Goal: Transaction & Acquisition: Purchase product/service

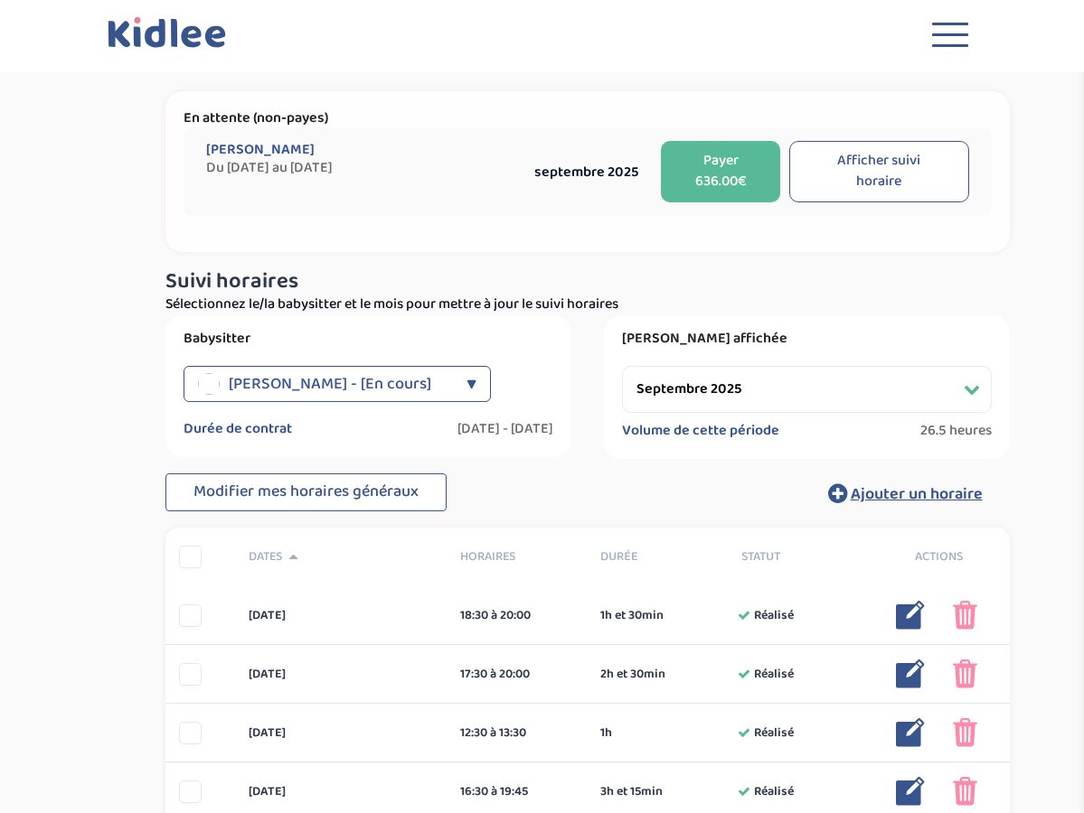
select select "septembre 2025"
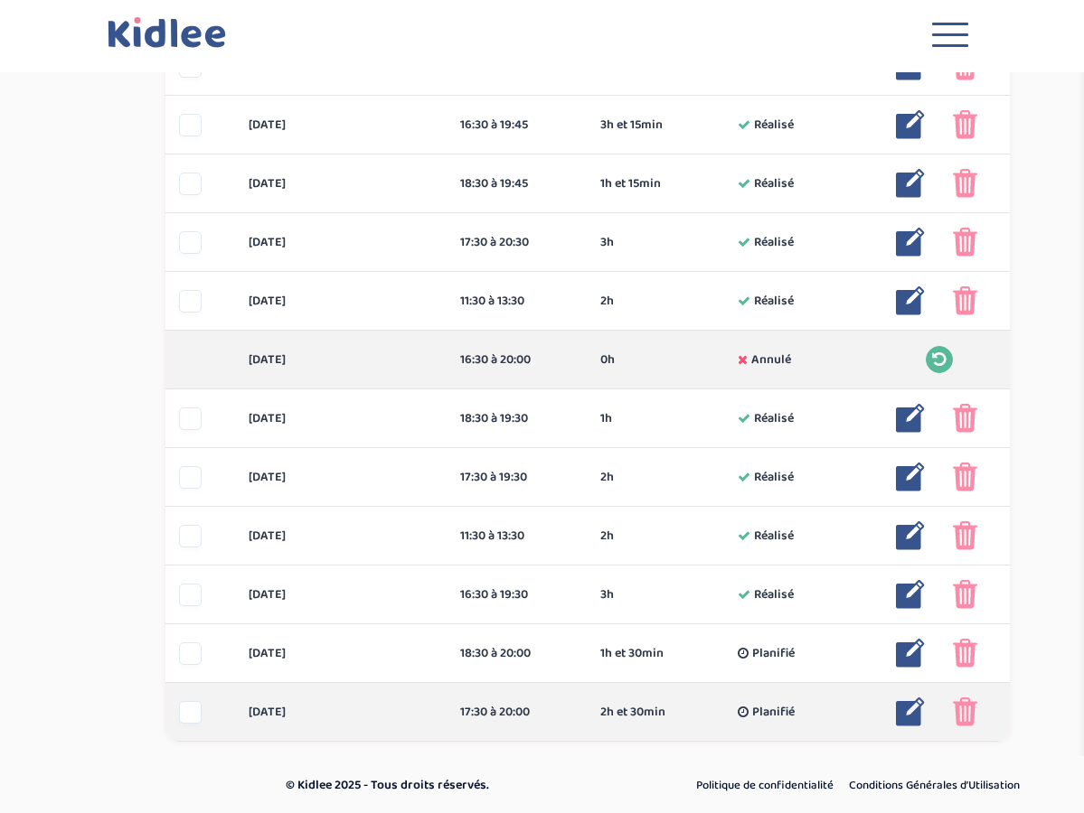
scroll to position [666, 0]
click at [914, 717] on img at bounding box center [910, 713] width 29 height 29
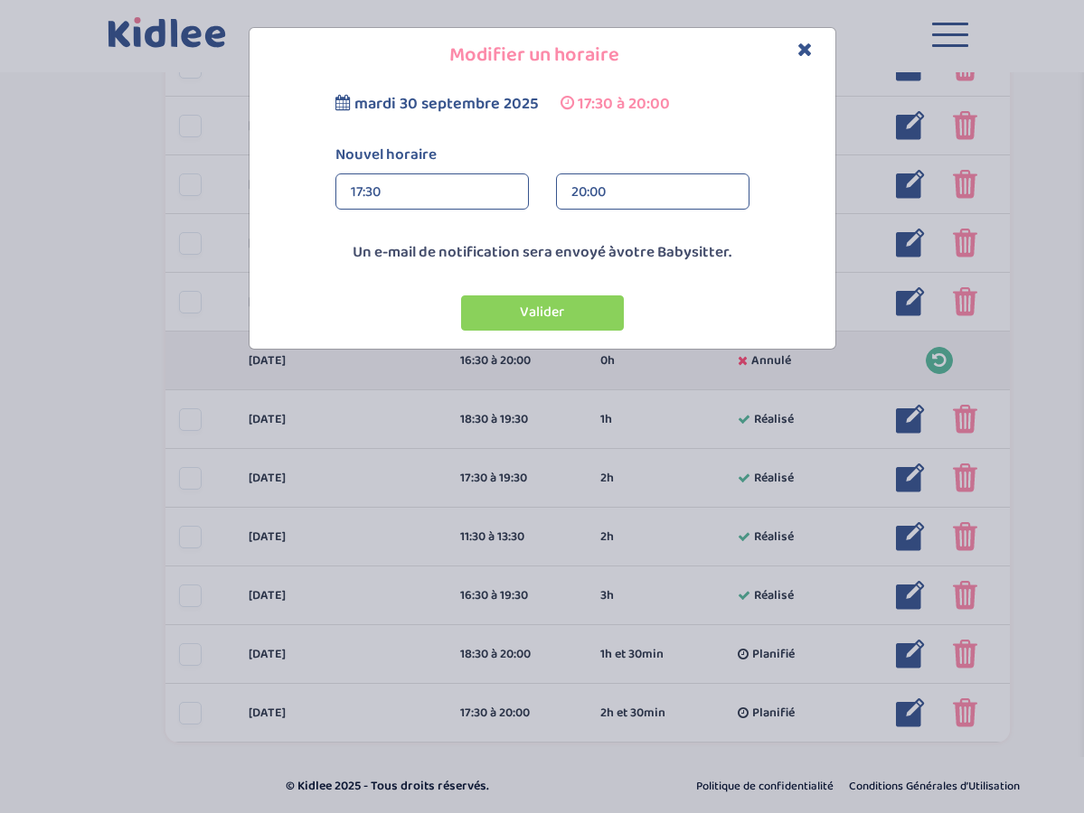
click at [617, 191] on div "20:00" at bounding box center [652, 192] width 163 height 36
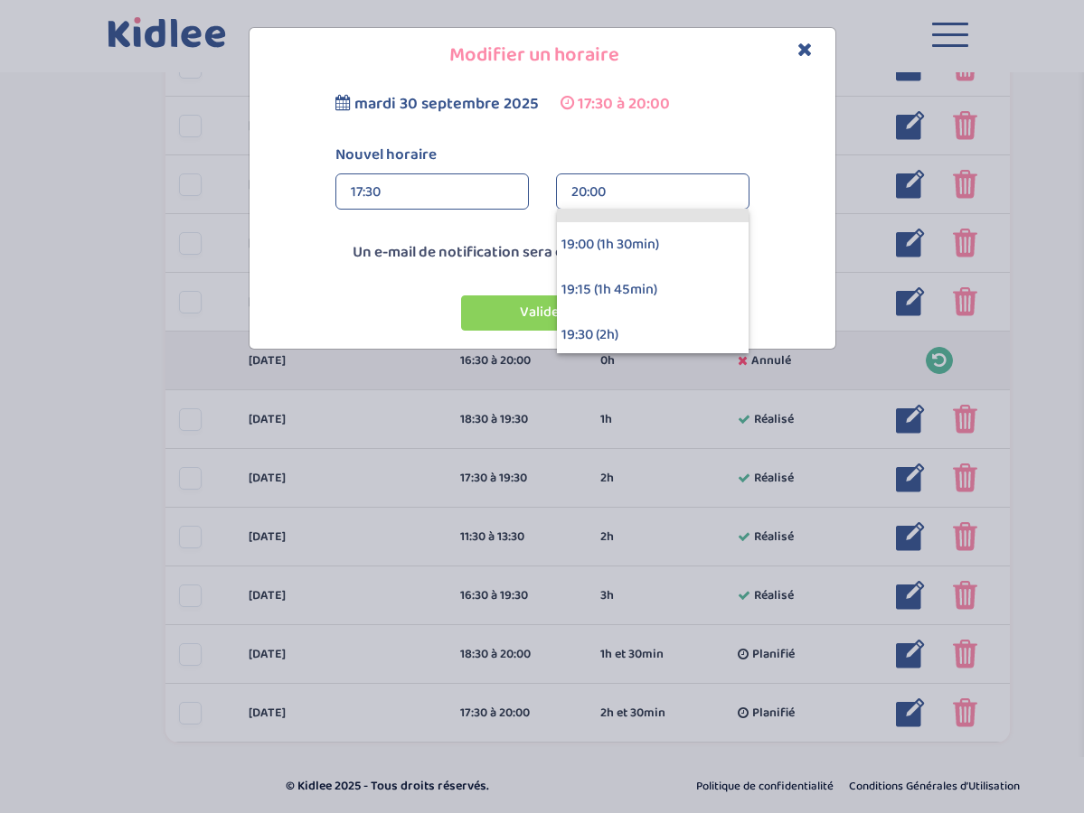
scroll to position [224, 0]
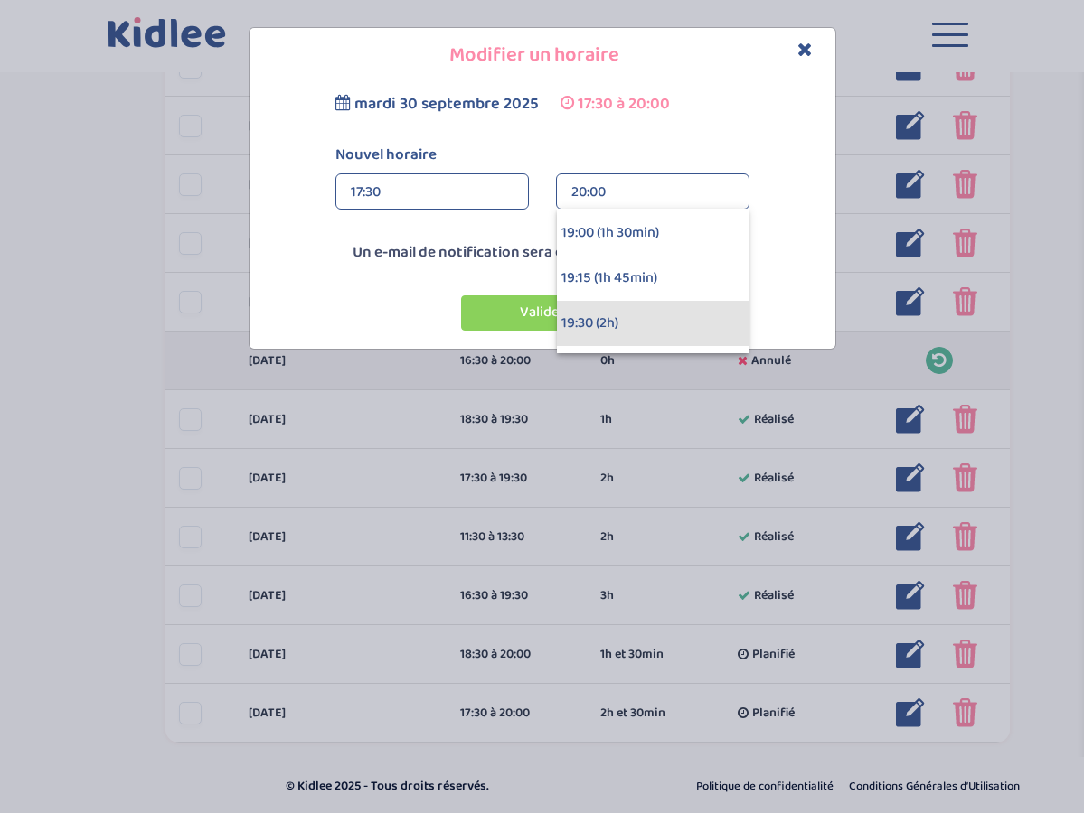
click at [602, 324] on div "19:30 (2h)" at bounding box center [653, 323] width 192 height 45
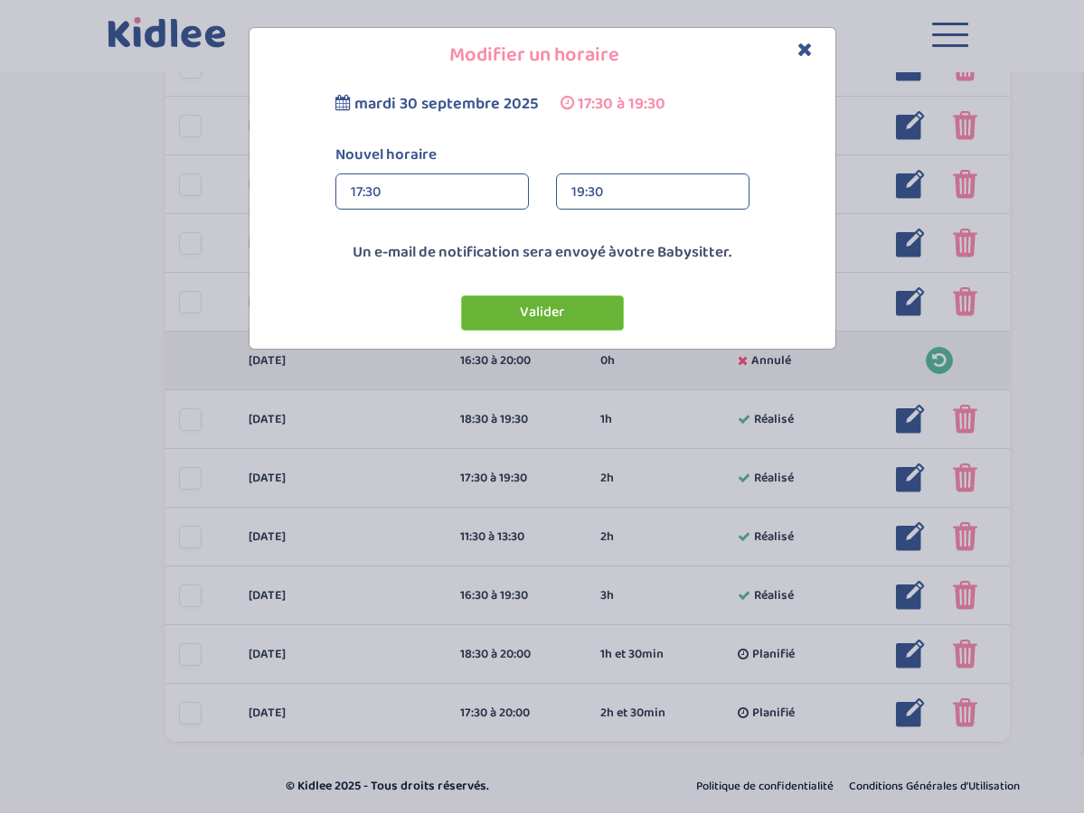
click at [549, 314] on button "Valider" at bounding box center [542, 313] width 163 height 35
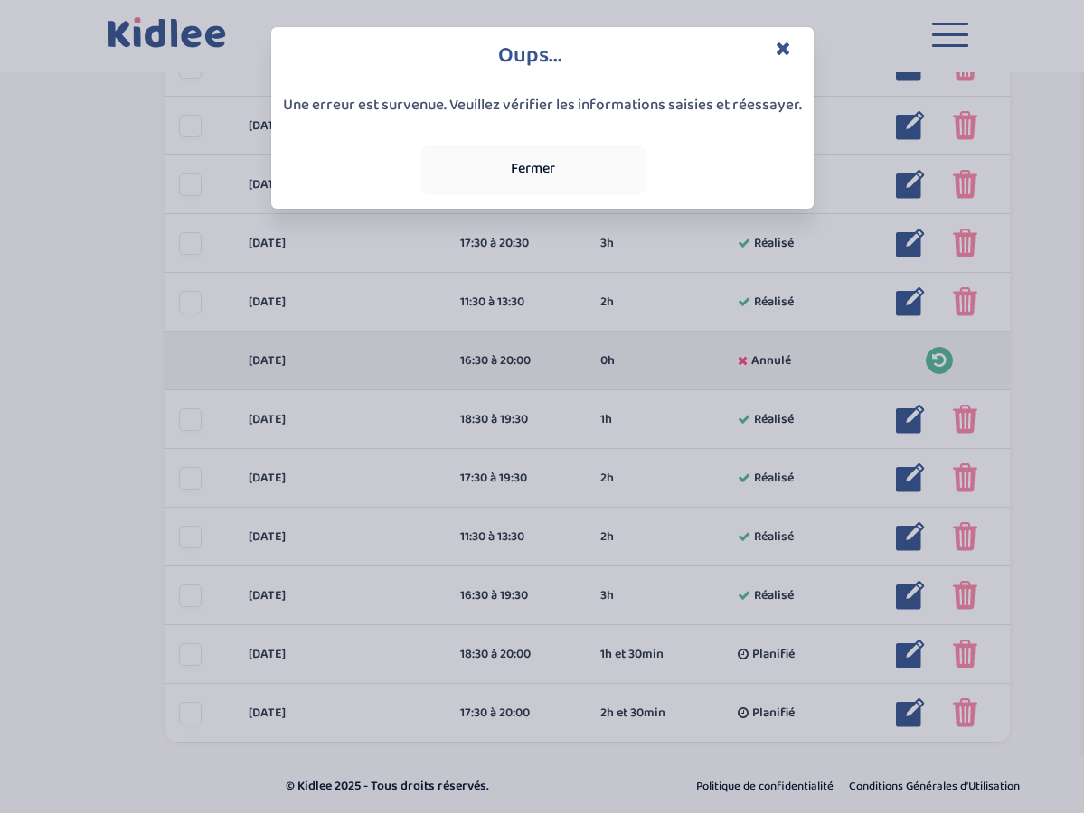
click at [501, 152] on button "Fermer" at bounding box center [533, 170] width 226 height 51
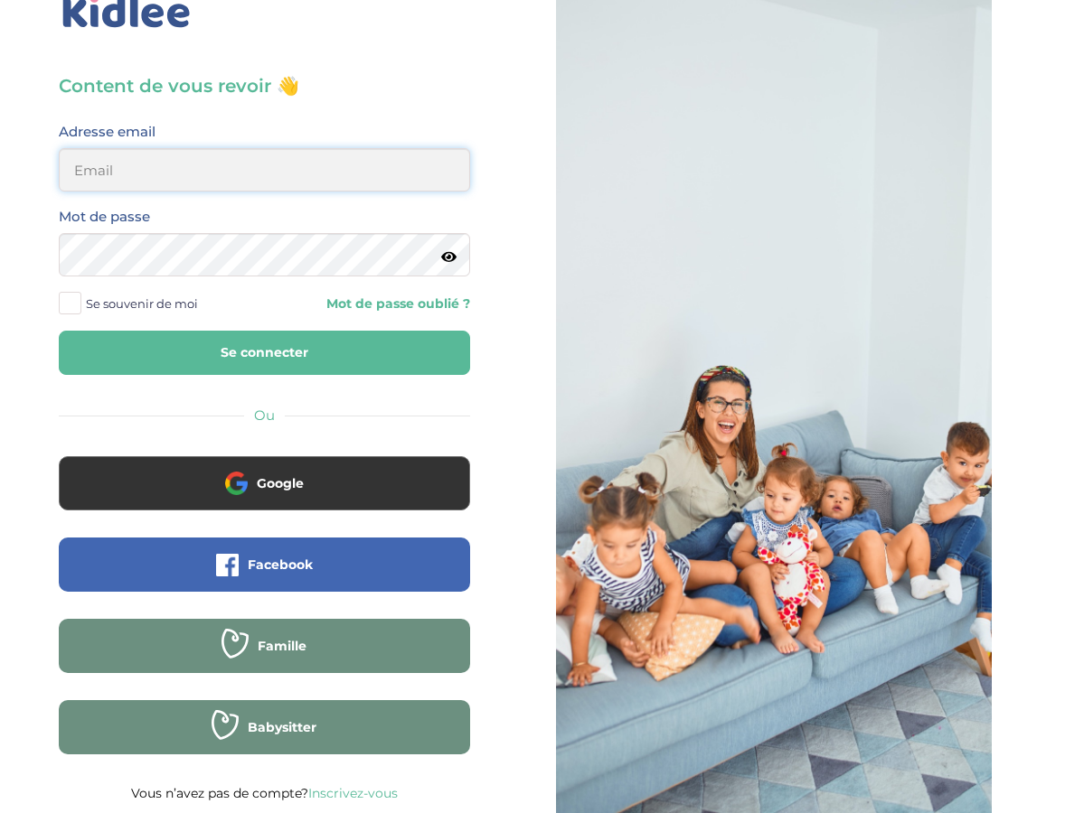
type input "andreaboguifo@yahoo.fr"
click at [238, 358] on button "Se connecter" at bounding box center [264, 353] width 411 height 44
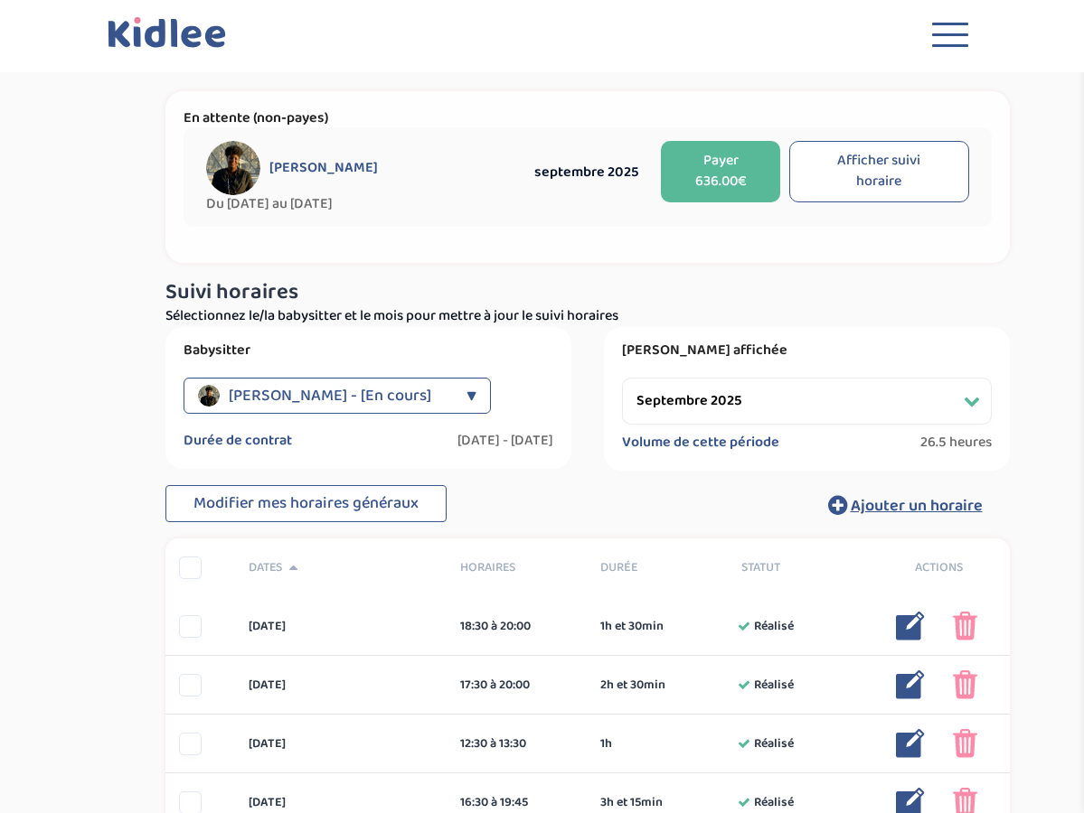
select select "septembre 2025"
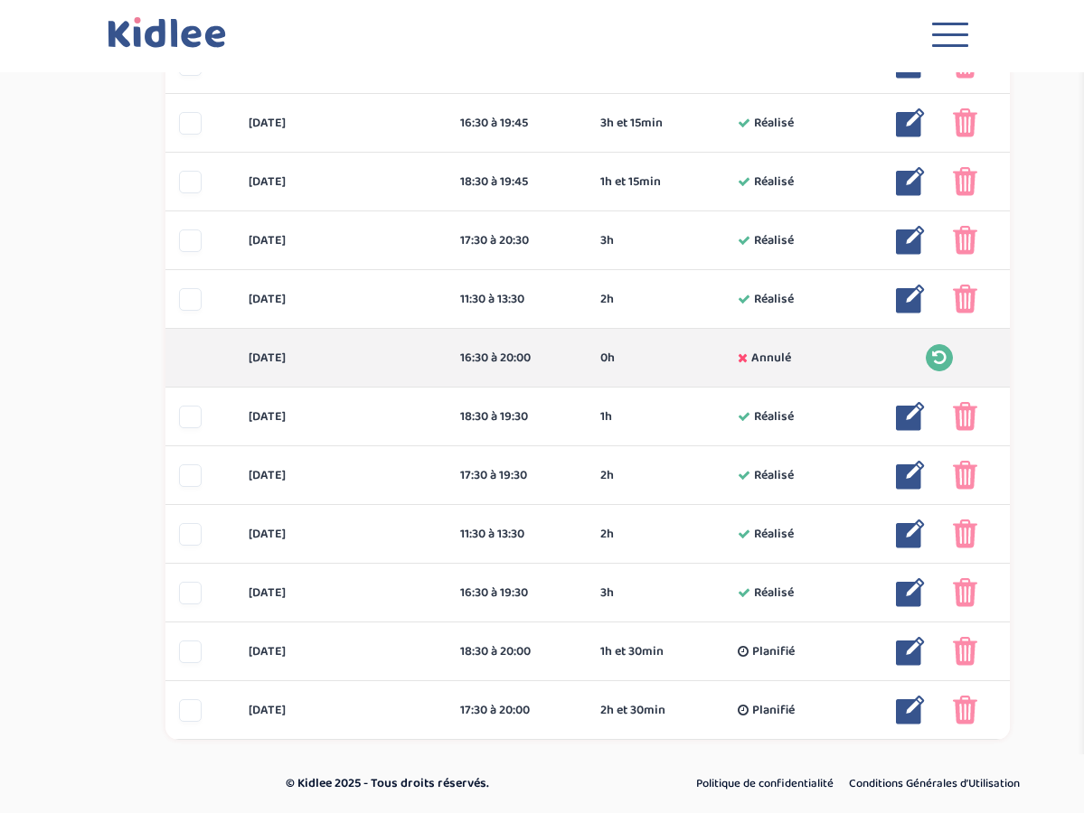
scroll to position [679, 0]
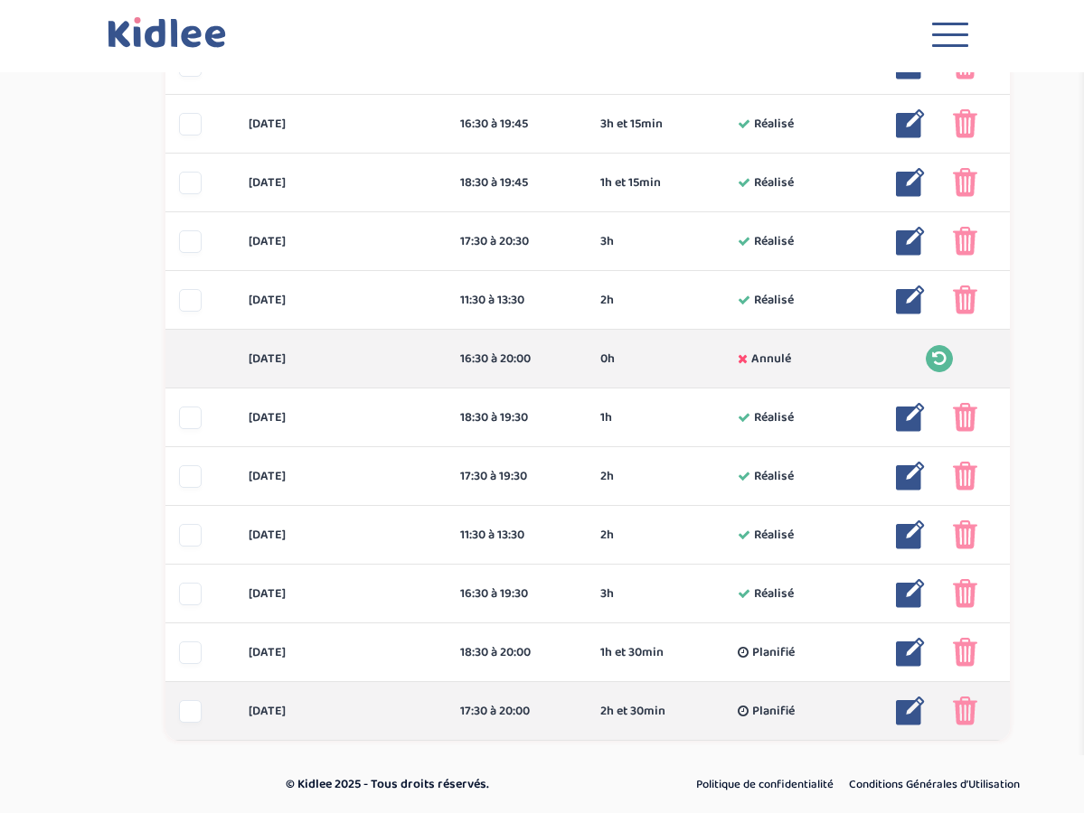
click at [911, 710] on img at bounding box center [910, 711] width 29 height 29
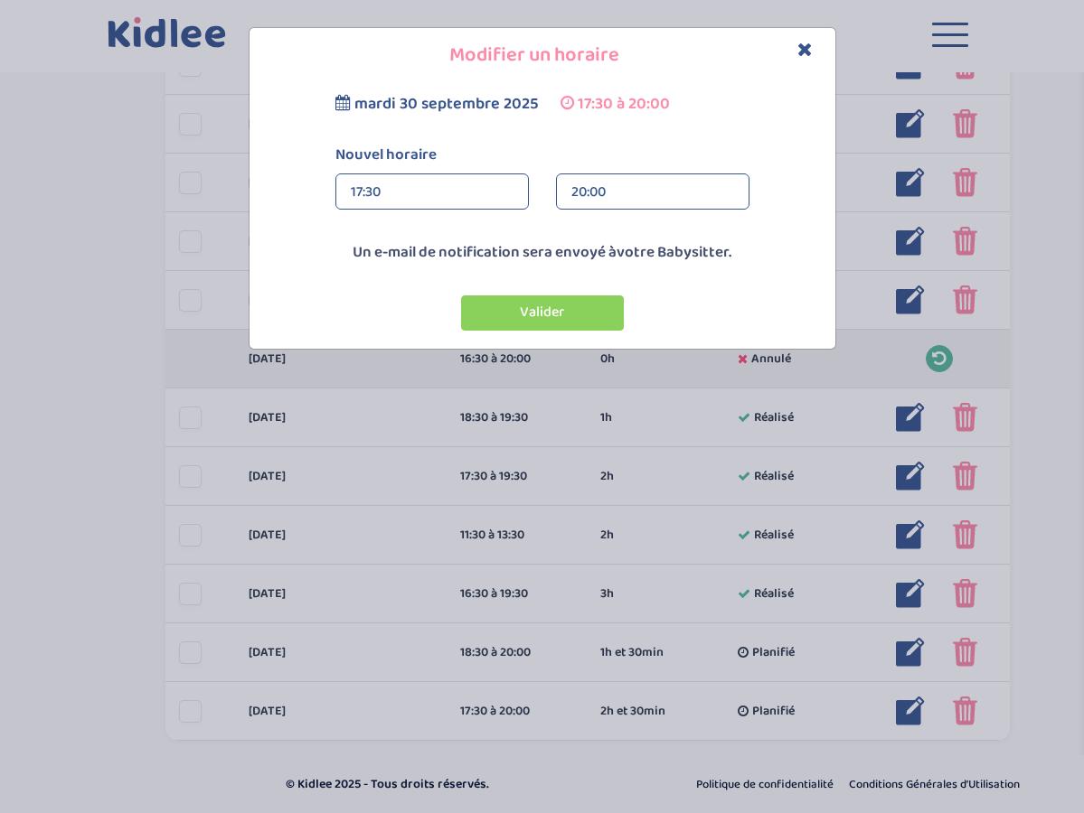
click at [630, 195] on div "20:00" at bounding box center [652, 192] width 163 height 36
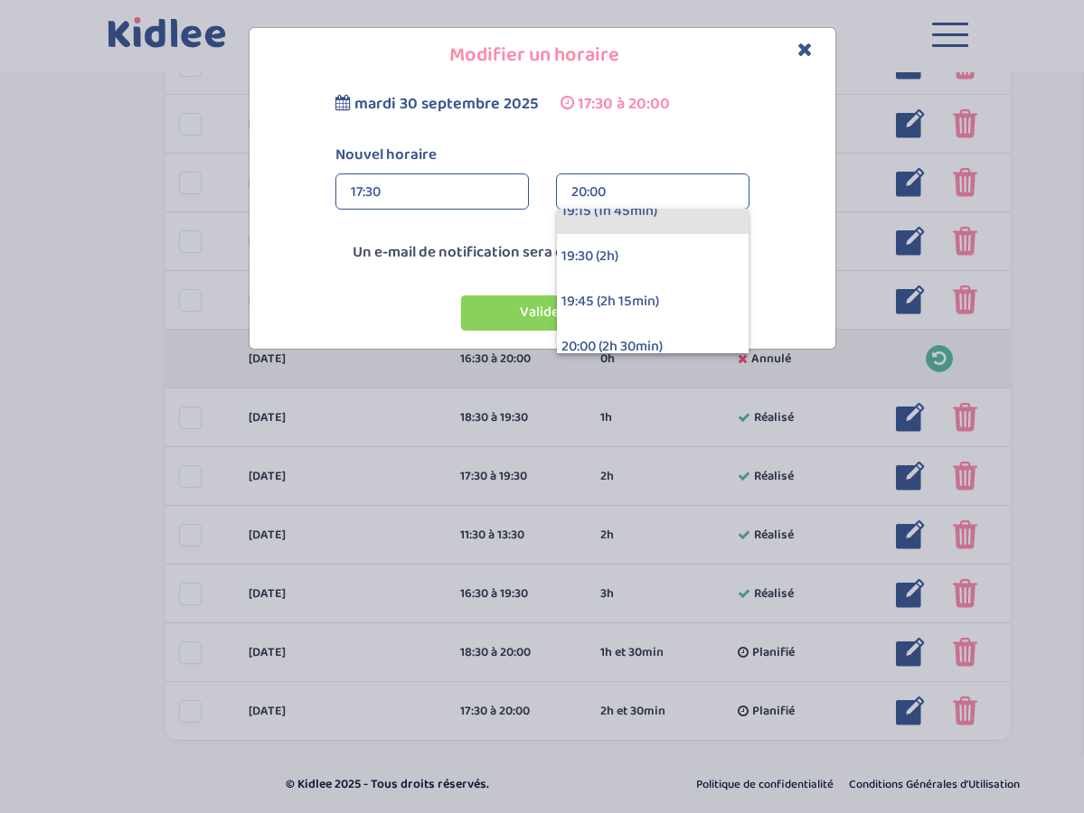
scroll to position [293, 0]
click at [596, 250] on div "19:30 (2h)" at bounding box center [653, 254] width 192 height 45
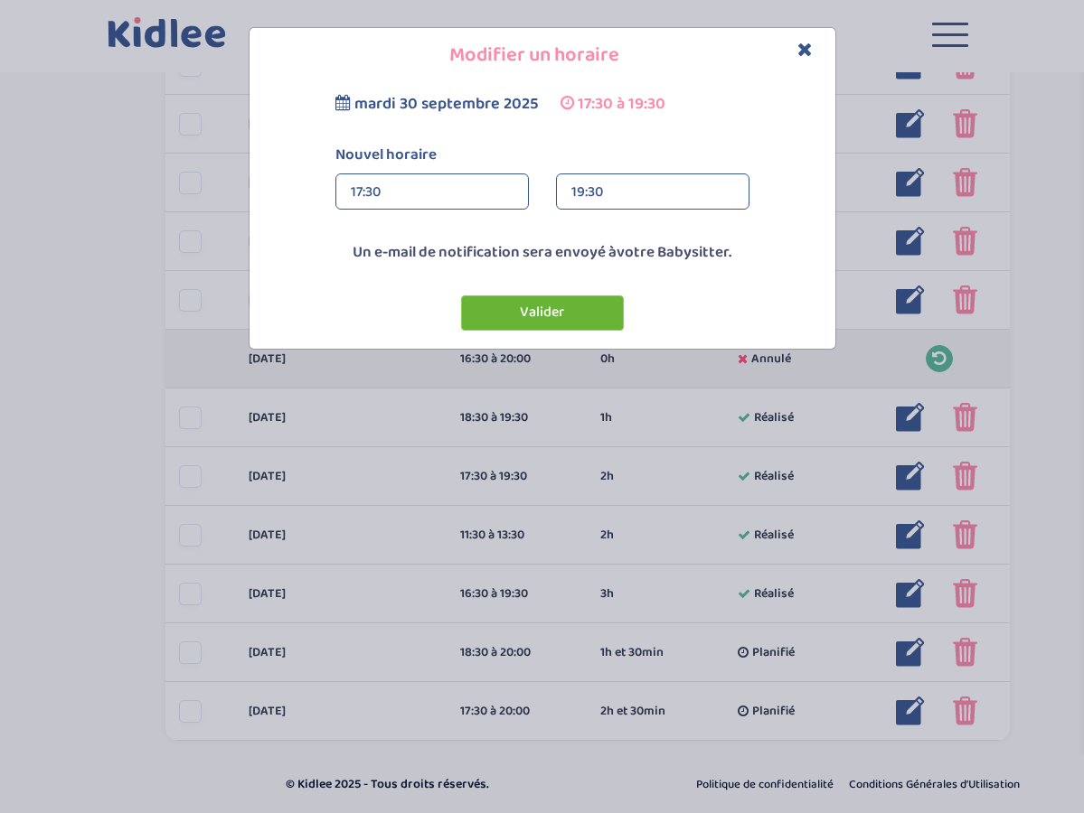
click at [551, 308] on button "Valider" at bounding box center [542, 313] width 163 height 35
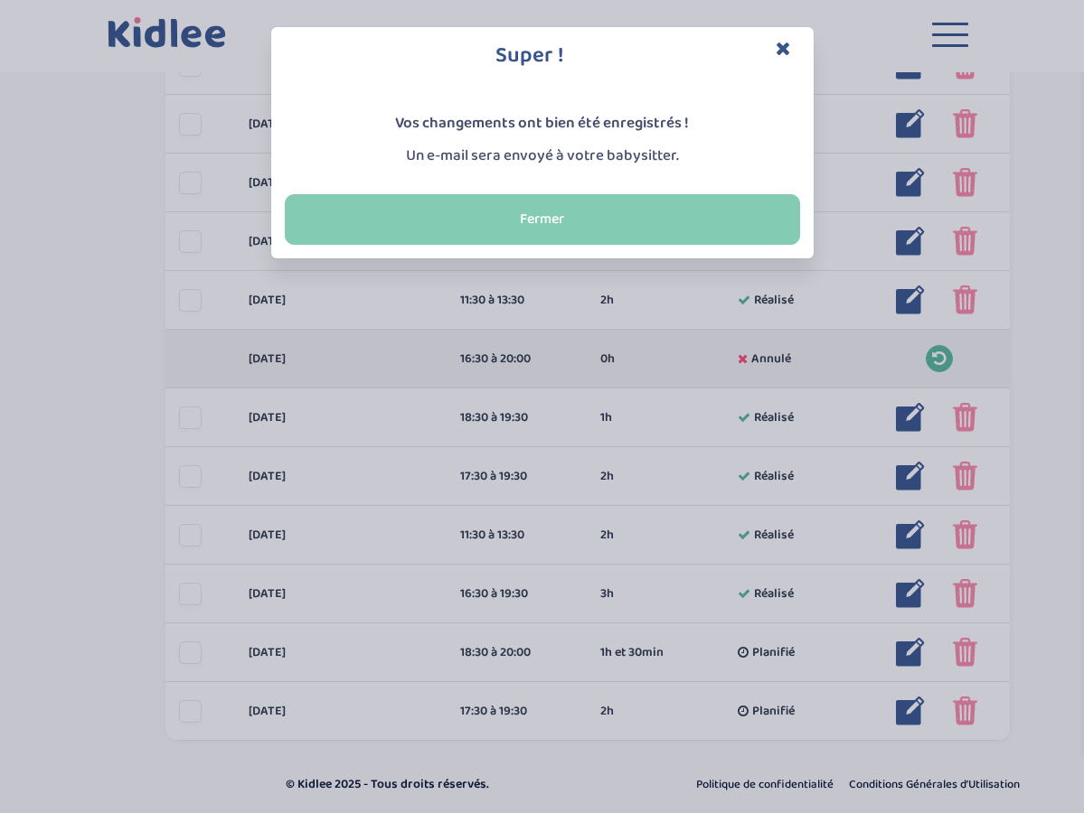
click at [541, 220] on button "Fermer" at bounding box center [542, 219] width 515 height 51
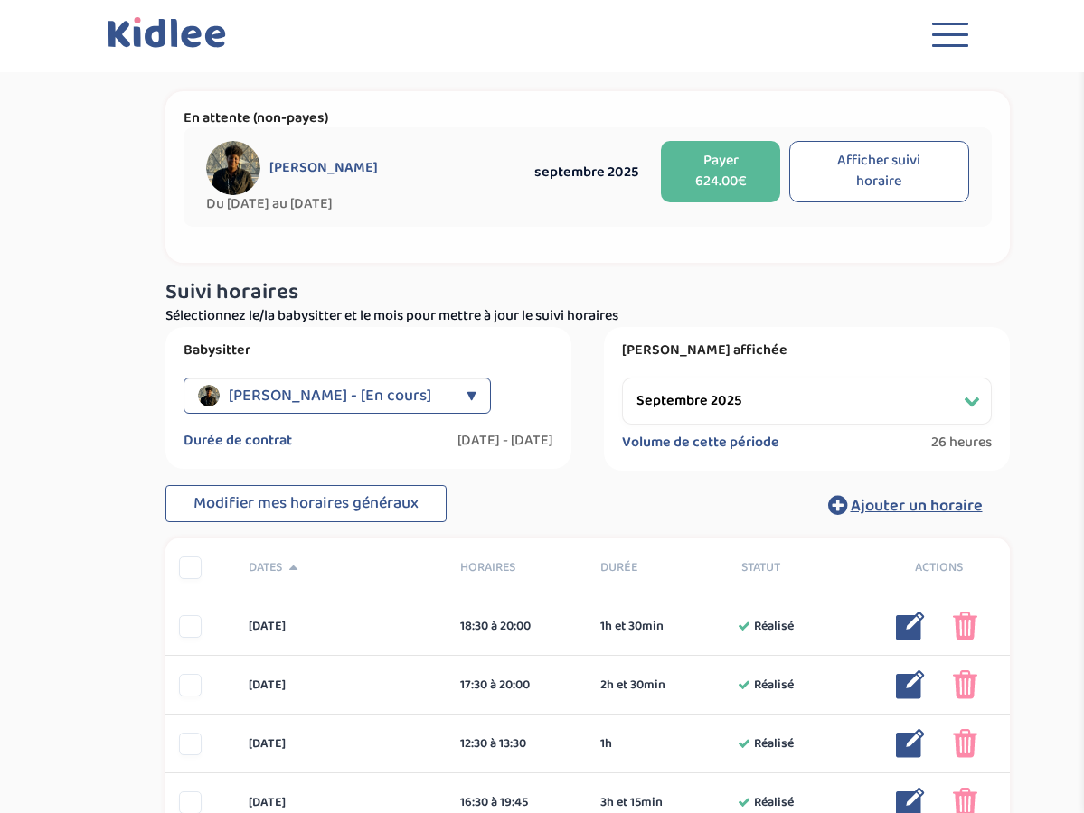
scroll to position [0, 0]
click at [965, 34] on span "button" at bounding box center [950, 34] width 36 height 3
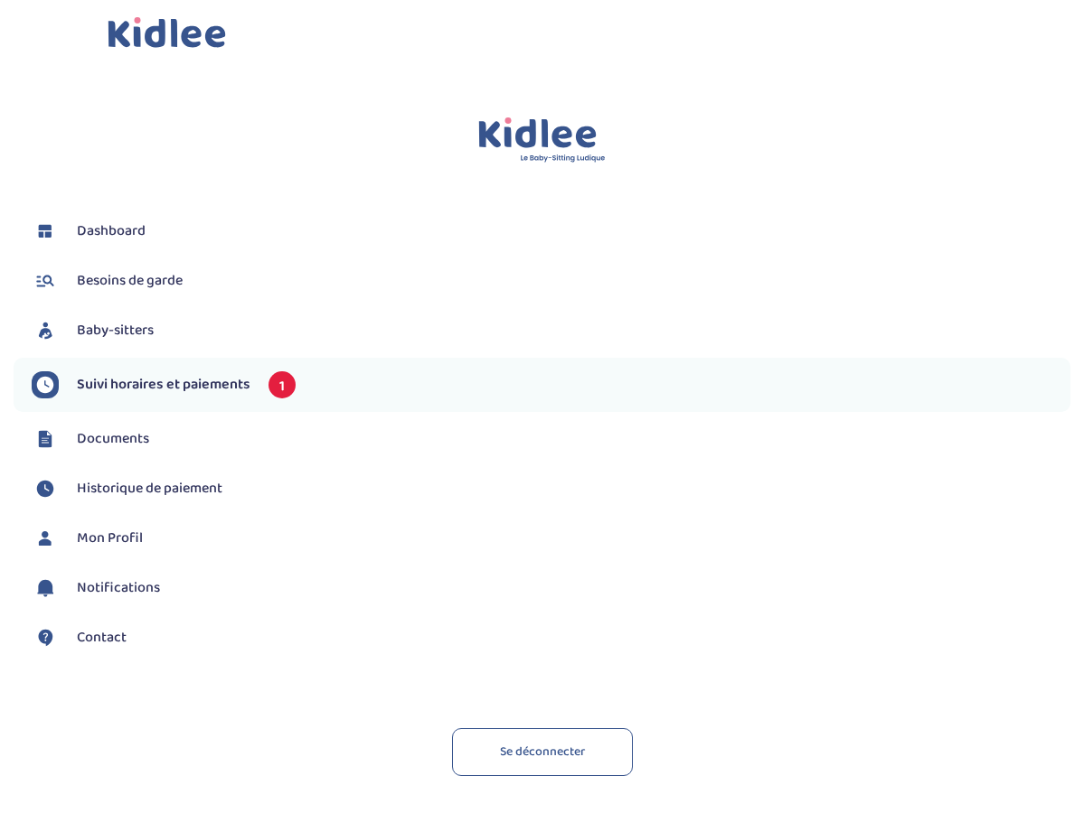
click at [108, 433] on span "Documents" at bounding box center [113, 439] width 72 height 22
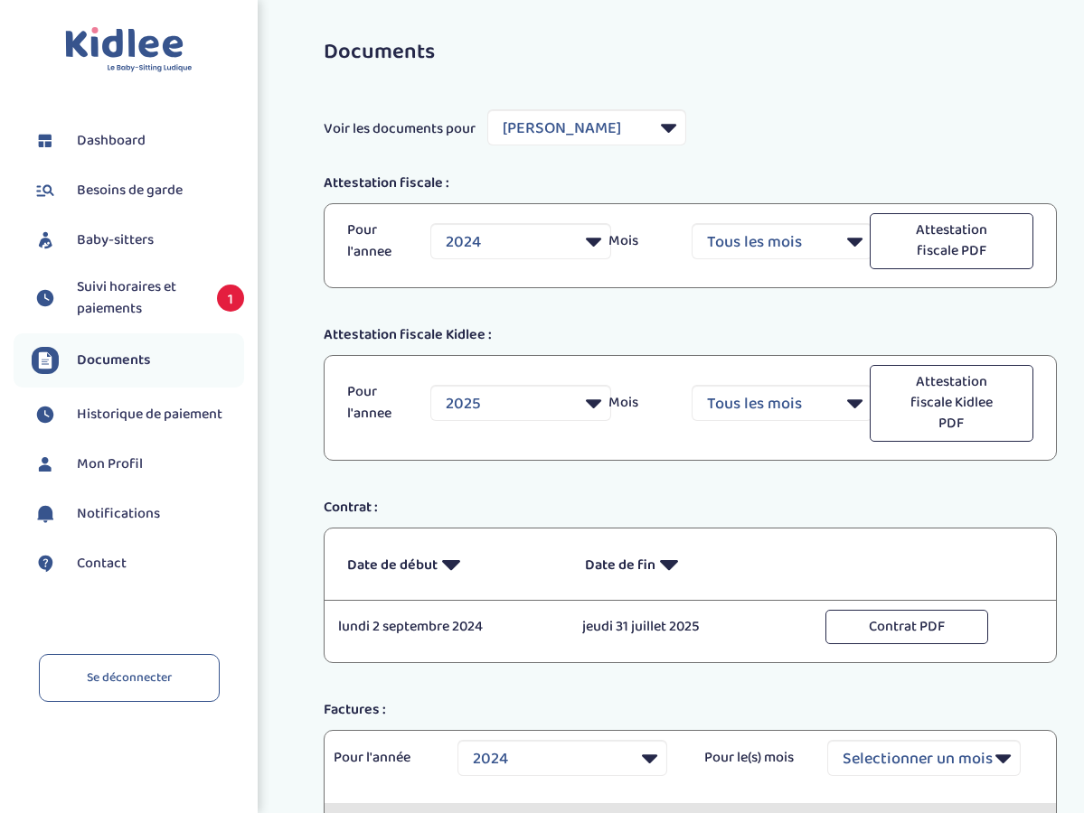
select select "25508"
select select "2024"
click at [115, 464] on span "Mon Profil" at bounding box center [110, 465] width 66 height 22
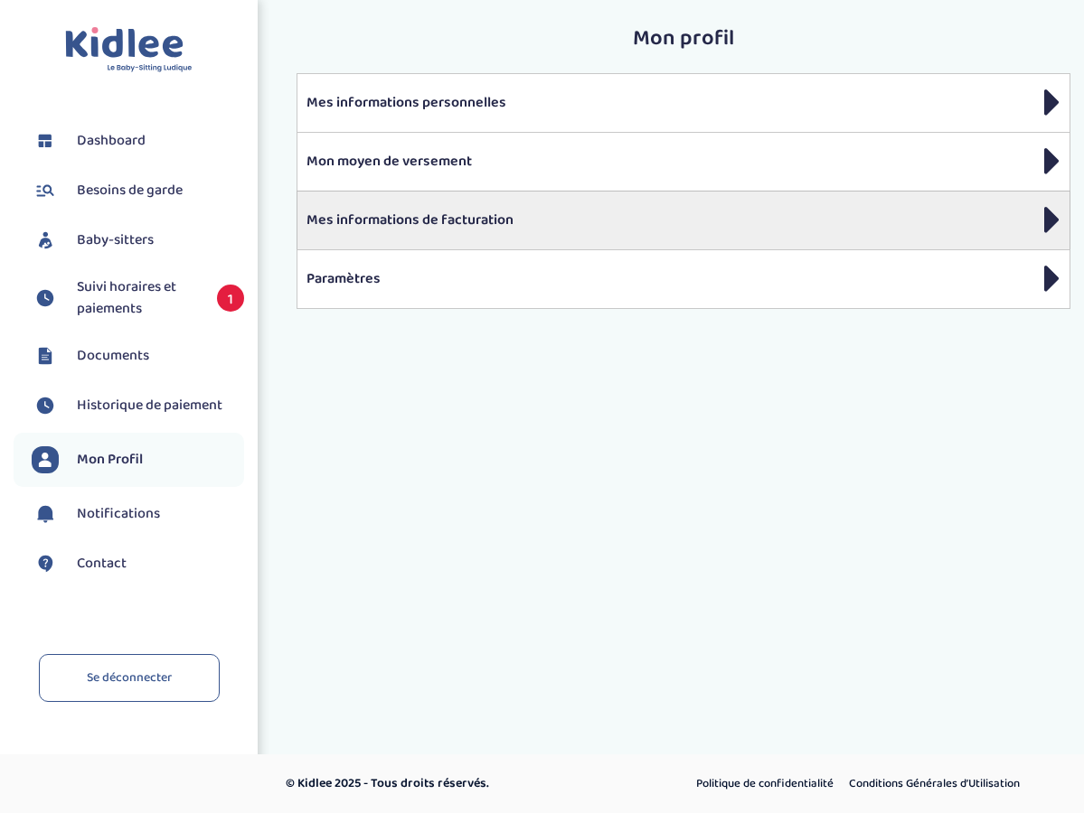
click at [1047, 220] on icon at bounding box center [1052, 219] width 16 height 45
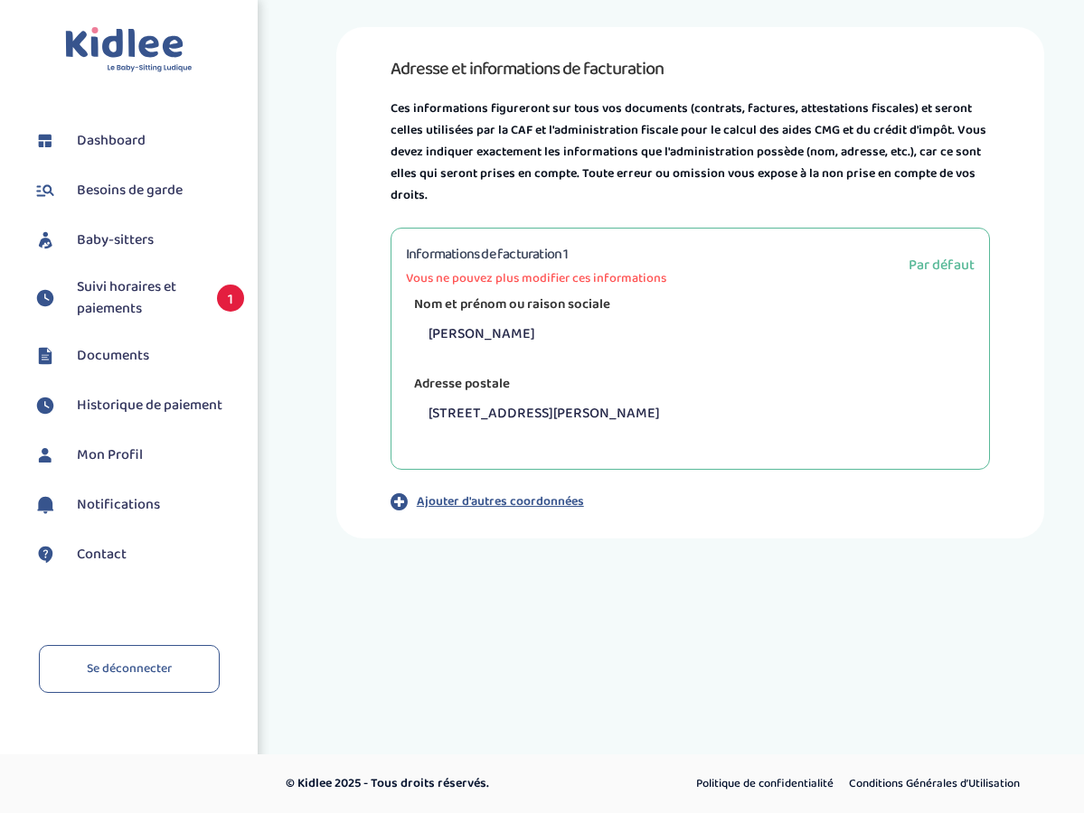
click at [118, 290] on span "Suivi horaires et paiements" at bounding box center [138, 298] width 122 height 43
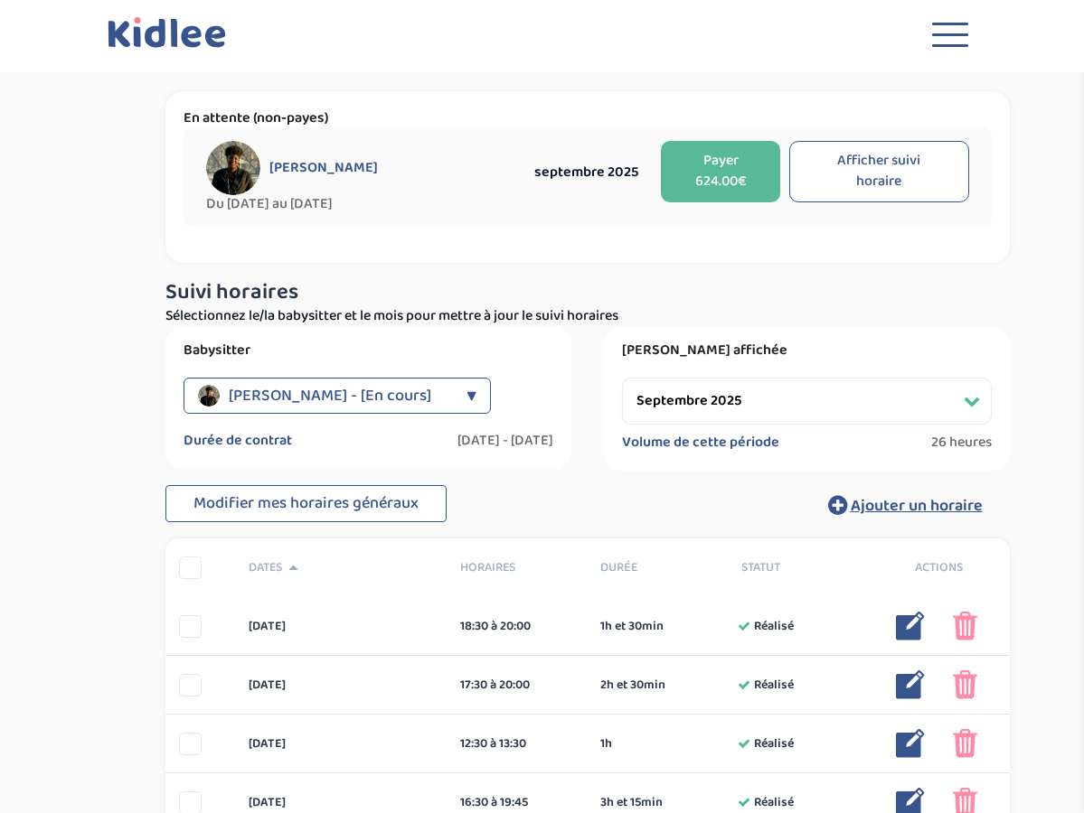
select select "septembre 2025"
click at [734, 180] on button "Payer 624.00€" at bounding box center [720, 171] width 119 height 61
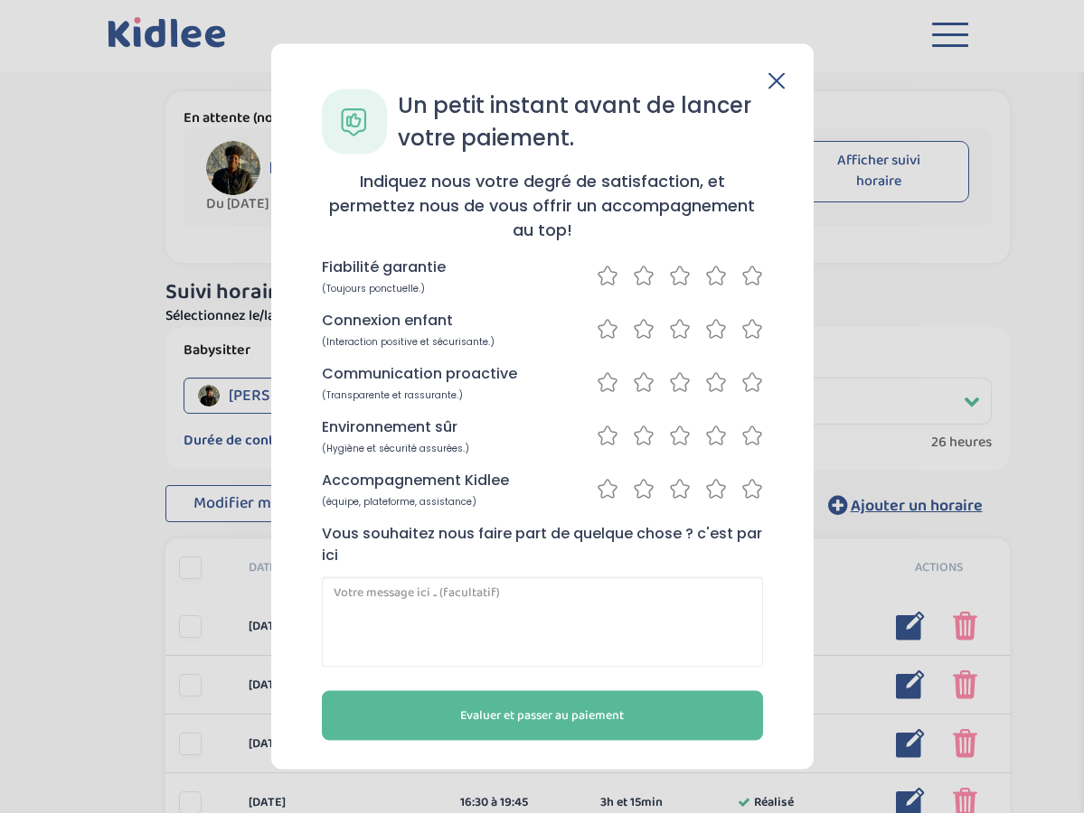
click at [750, 277] on icon at bounding box center [752, 276] width 22 height 23
click at [709, 329] on icon at bounding box center [716, 329] width 22 height 23
click at [722, 381] on icon at bounding box center [716, 382] width 22 height 23
click at [750, 436] on icon at bounding box center [752, 436] width 22 height 23
click at [755, 486] on icon at bounding box center [752, 489] width 22 height 23
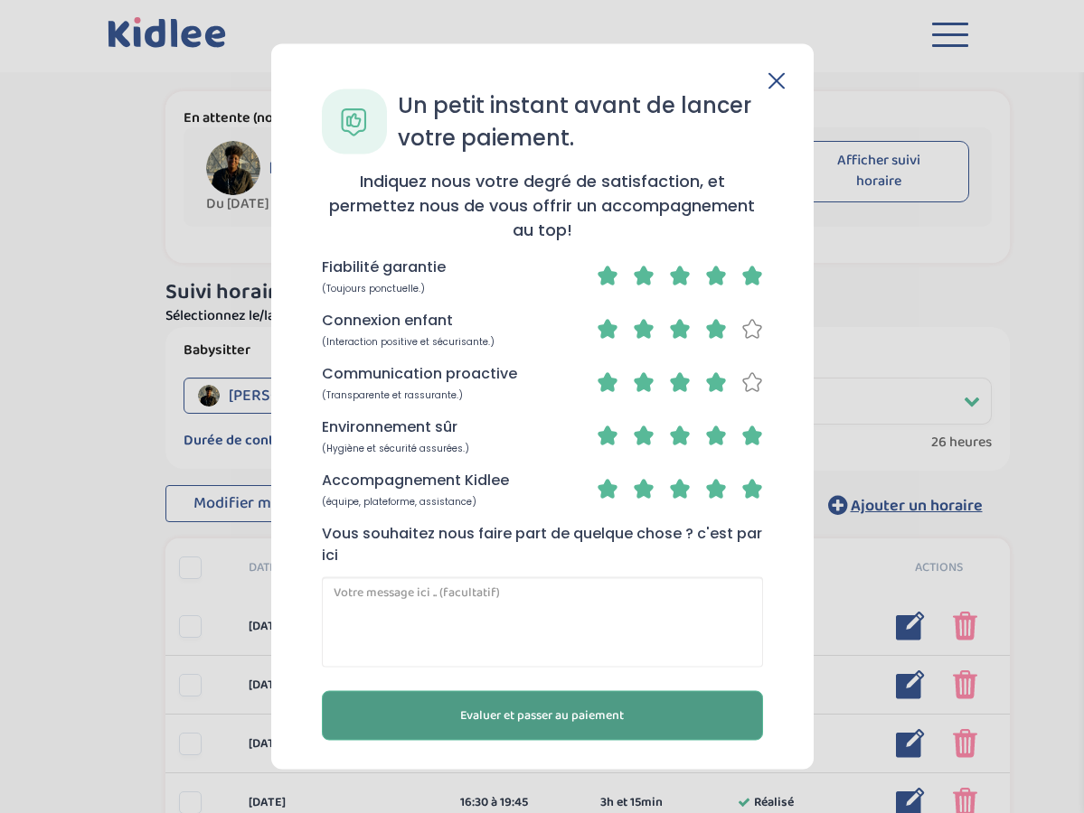
click at [568, 729] on button "Evaluer et passer au paiement" at bounding box center [542, 716] width 441 height 50
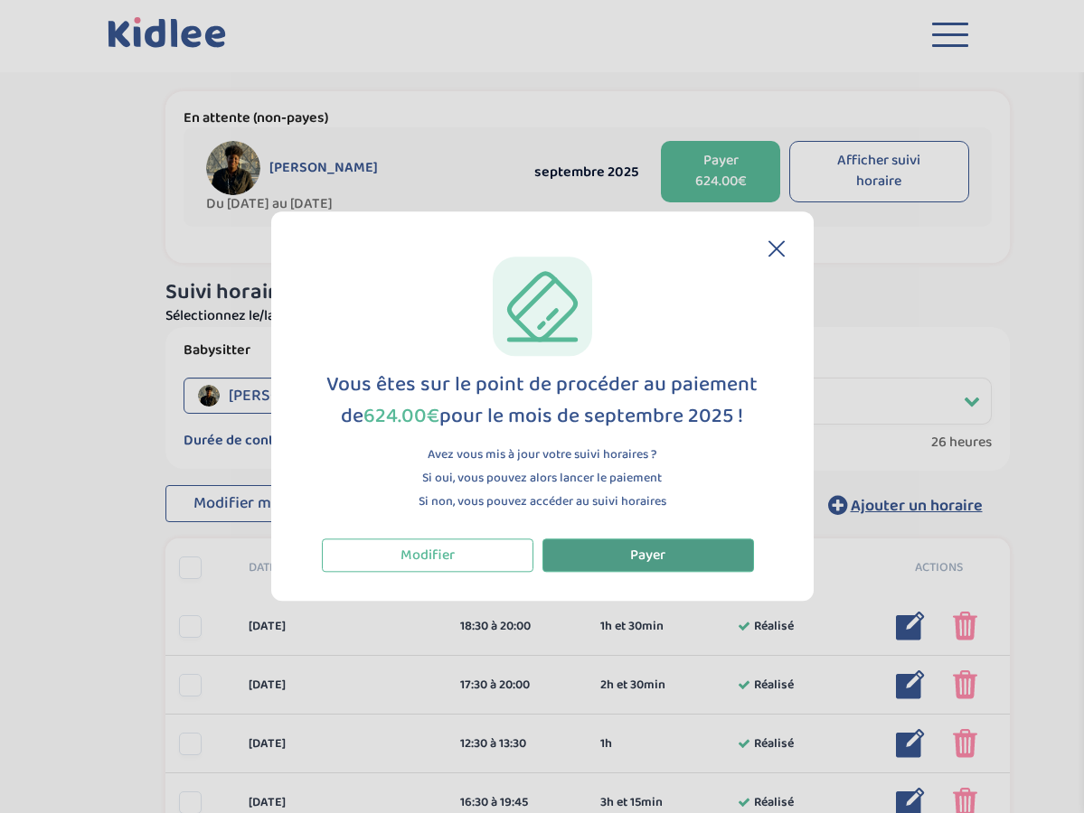
click at [647, 558] on span "Payer" at bounding box center [647, 555] width 35 height 23
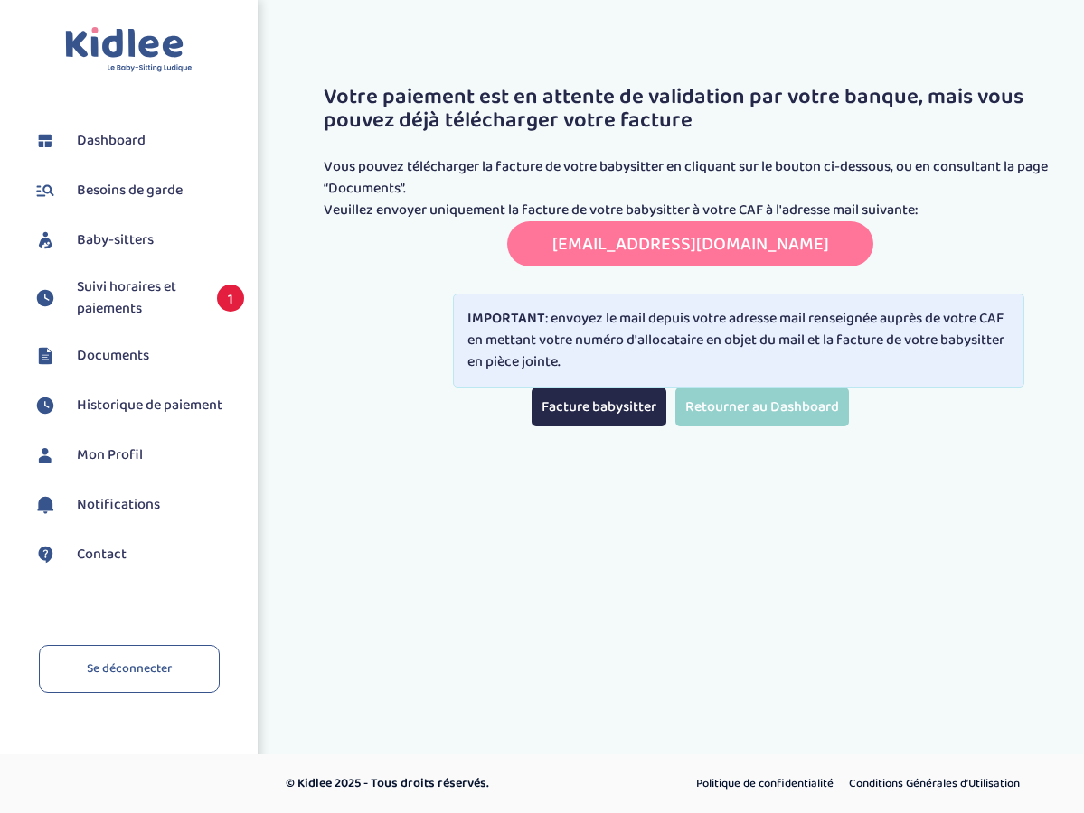
click at [109, 138] on span "Dashboard" at bounding box center [111, 141] width 69 height 22
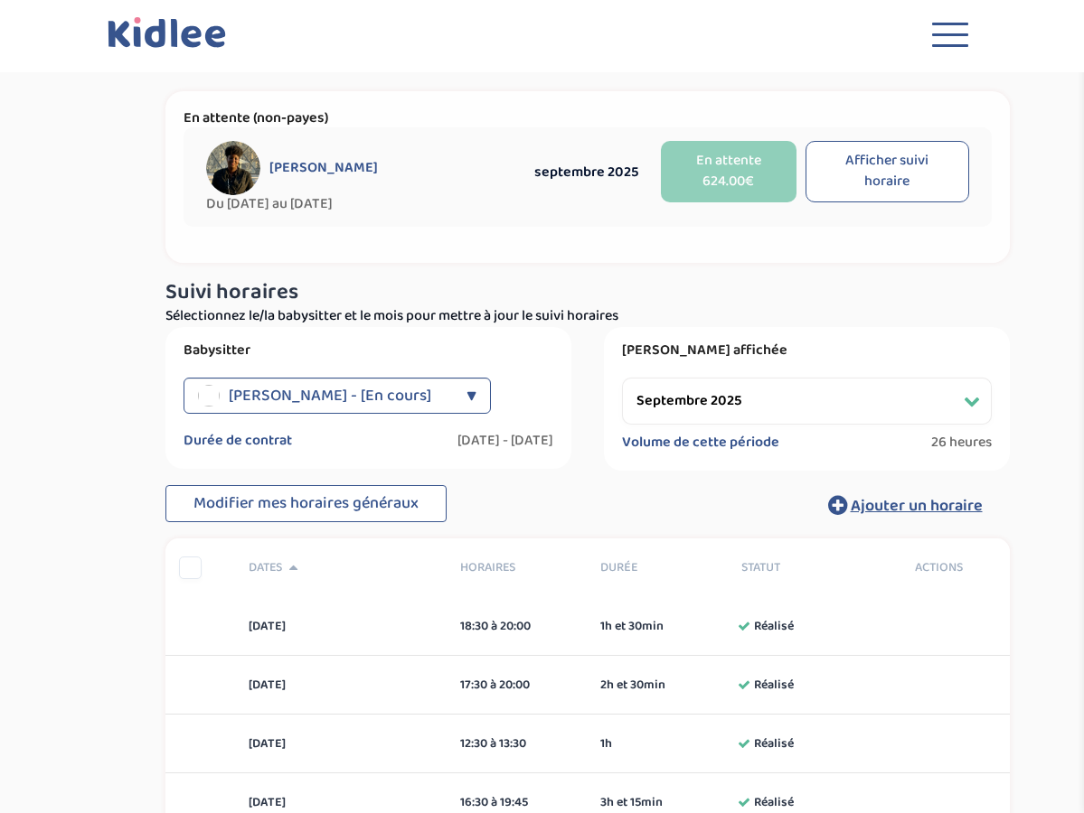
select select "septembre 2025"
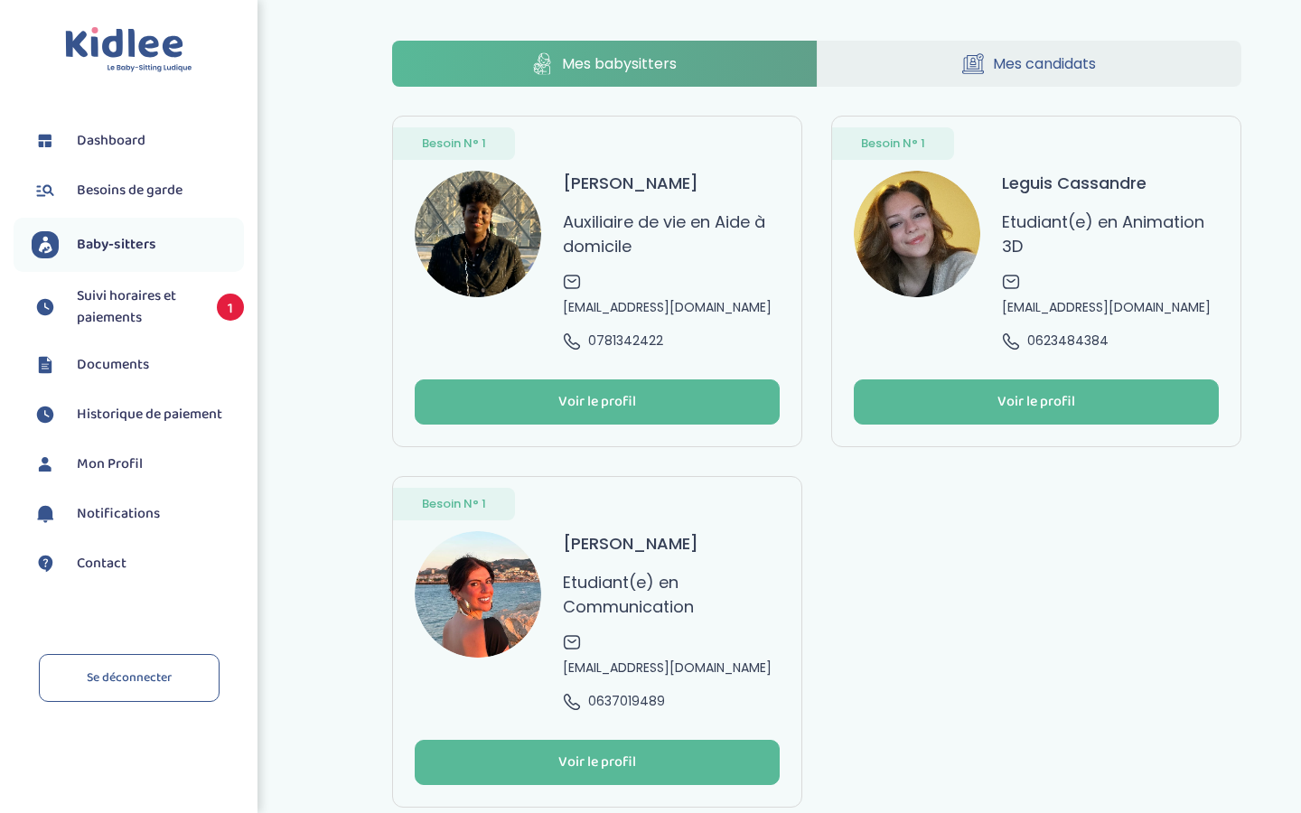
click at [117, 305] on span "Suivi horaires et paiements" at bounding box center [138, 307] width 122 height 43
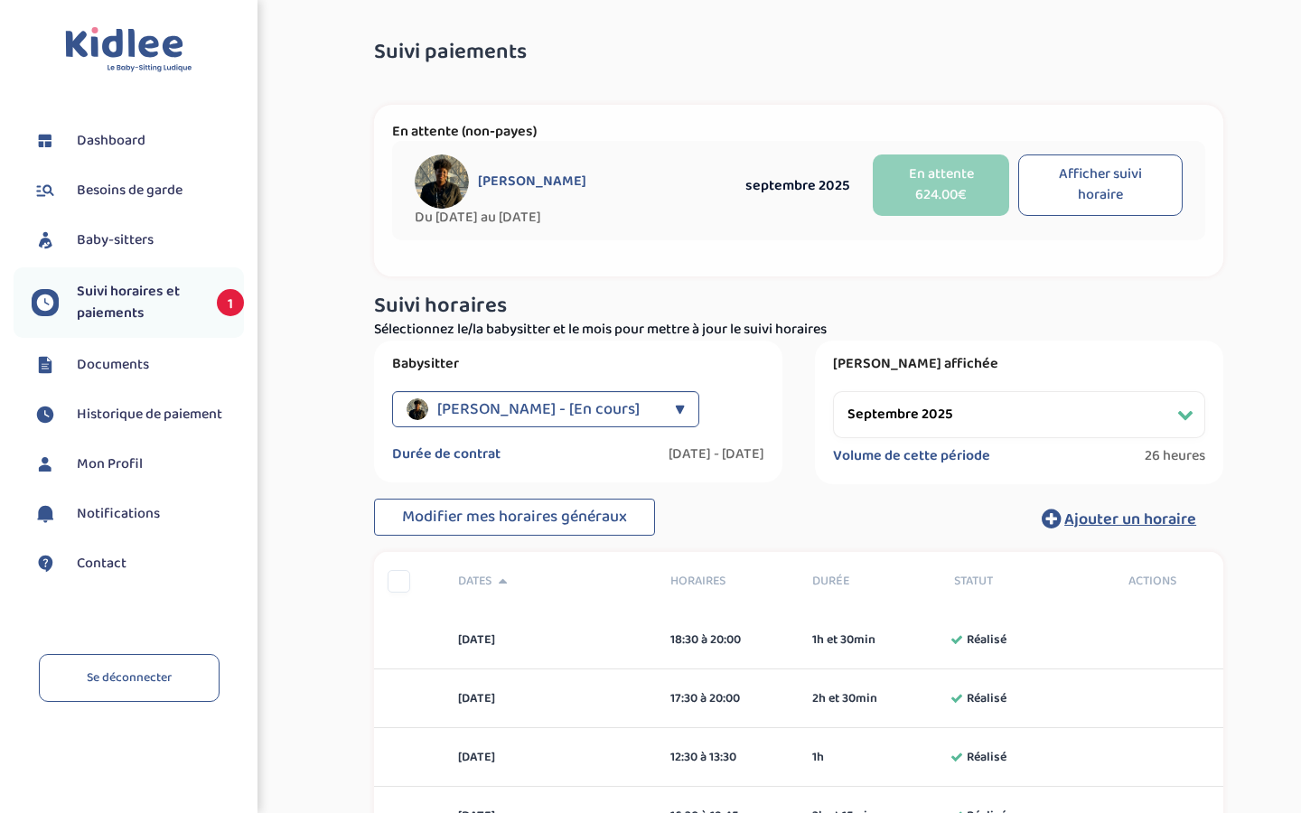
select select "septembre 2025"
click at [107, 363] on span "Documents" at bounding box center [113, 365] width 72 height 22
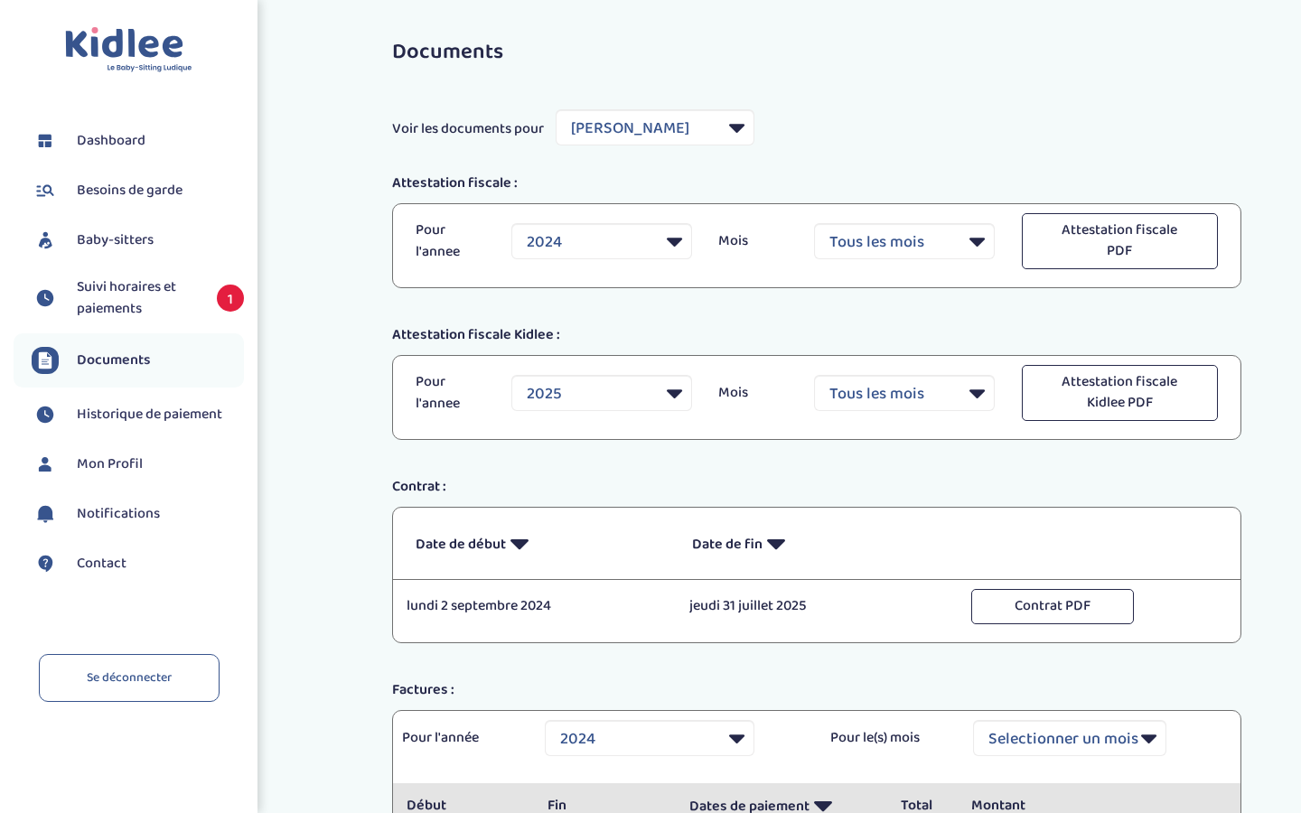
select select "25508"
select select "2024"
select select "34922"
select select "2025"
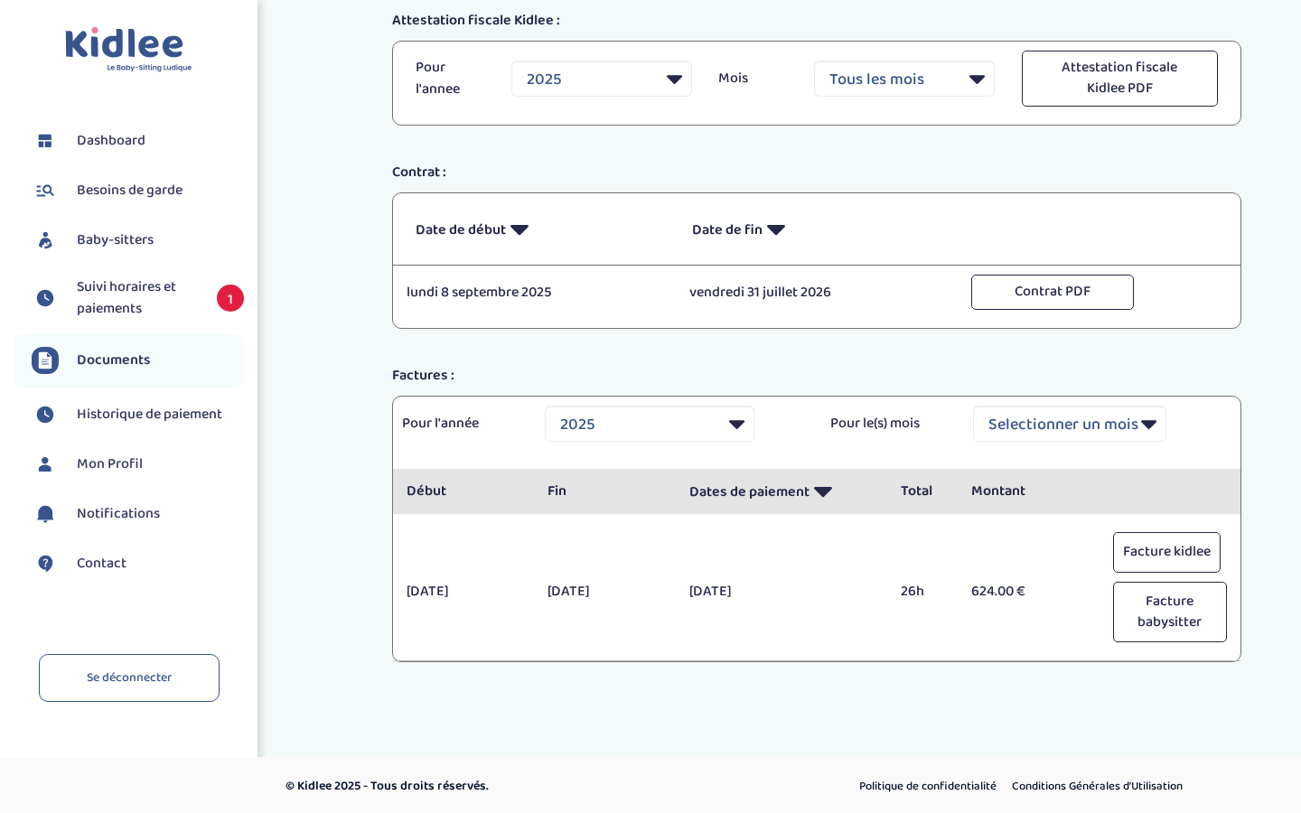
scroll to position [287, 0]
click at [1162, 548] on button "Facture kidlee" at bounding box center [1167, 554] width 108 height 41
